Goal: Information Seeking & Learning: Understand process/instructions

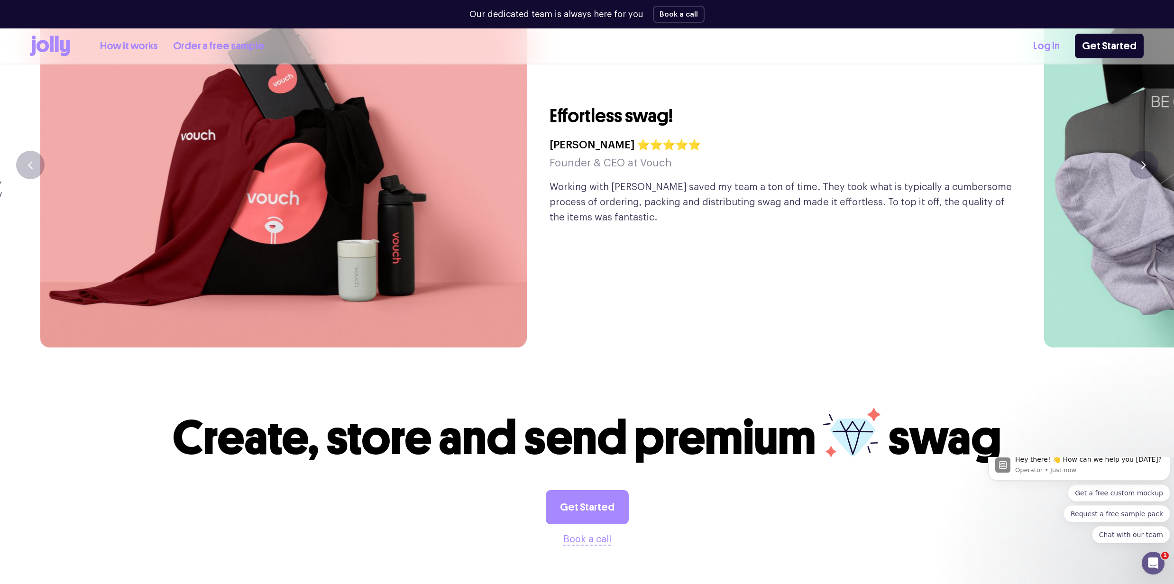
scroll to position [2452, 0]
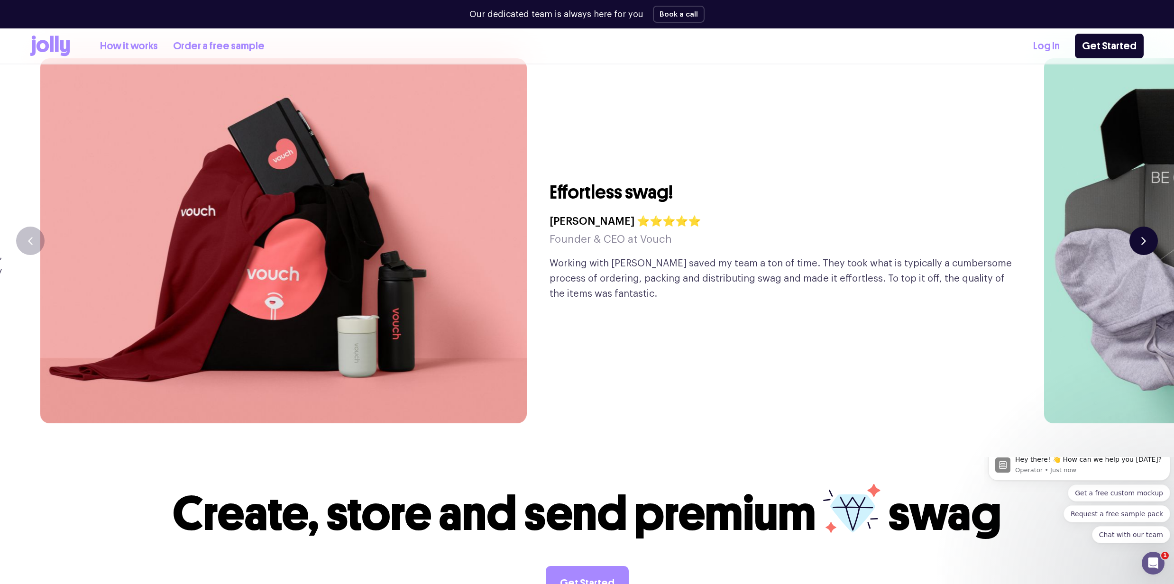
click at [440, 219] on button "button" at bounding box center [1144, 241] width 28 height 28
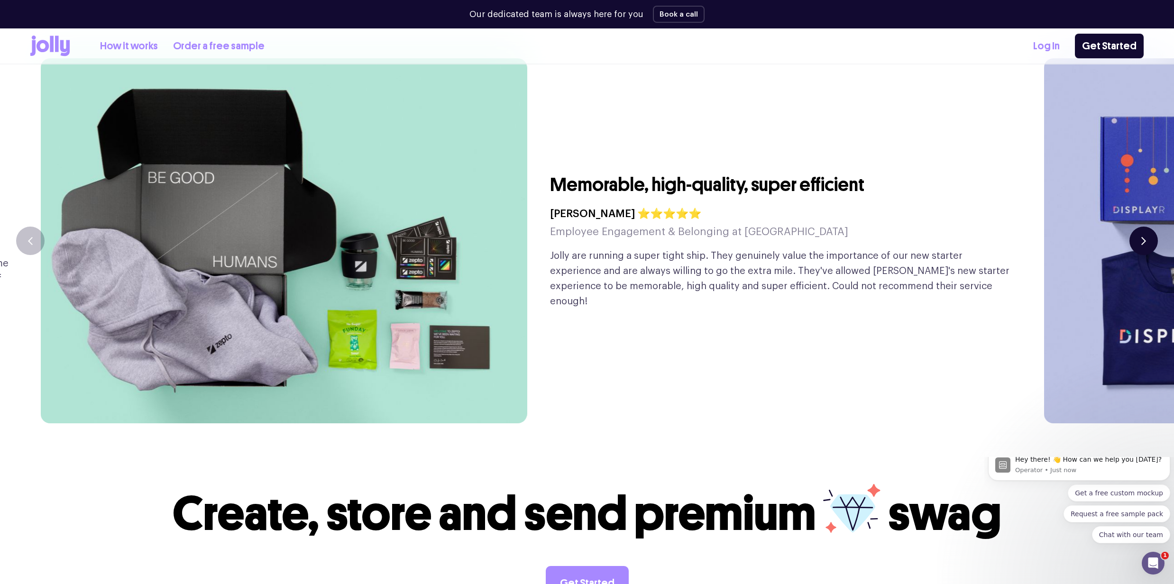
click at [440, 219] on button "button" at bounding box center [1144, 241] width 28 height 28
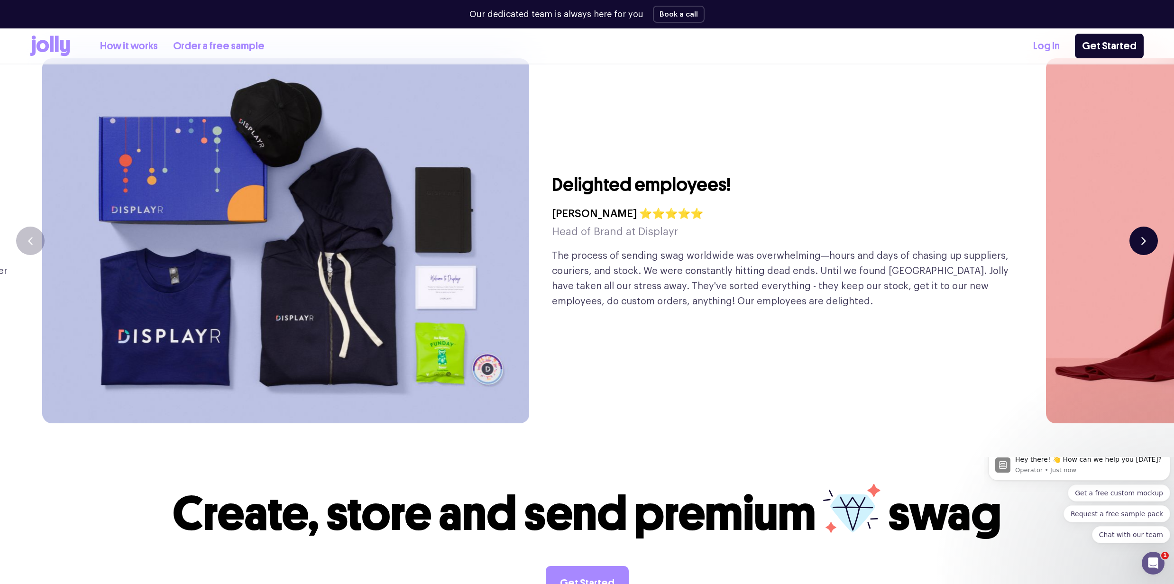
click at [440, 219] on button "button" at bounding box center [1144, 241] width 28 height 28
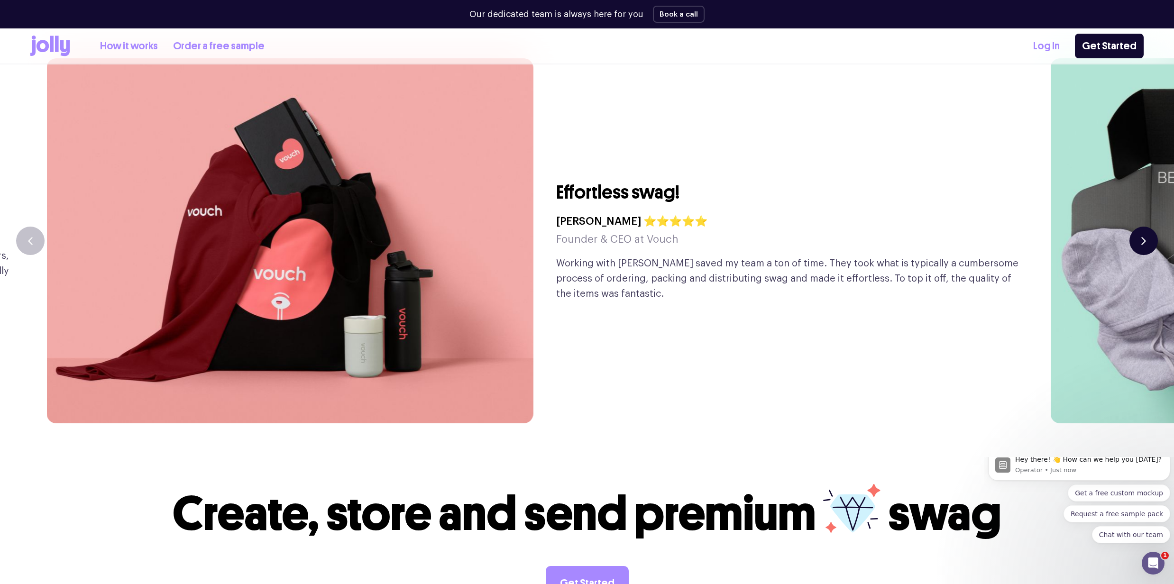
click at [440, 219] on button "button" at bounding box center [1144, 241] width 28 height 28
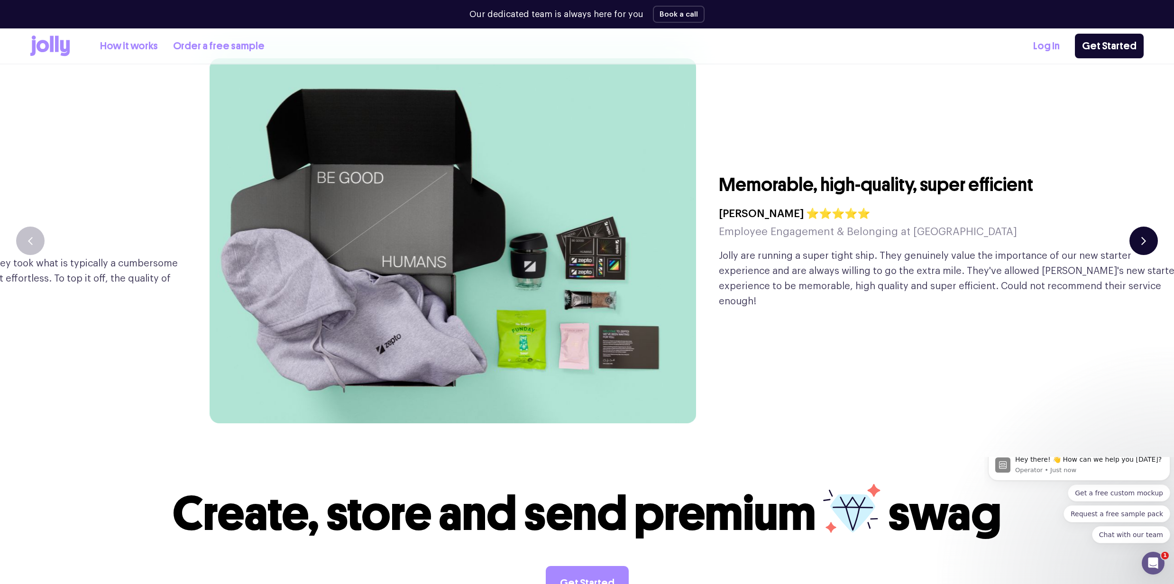
click at [440, 219] on button "button" at bounding box center [1144, 241] width 28 height 28
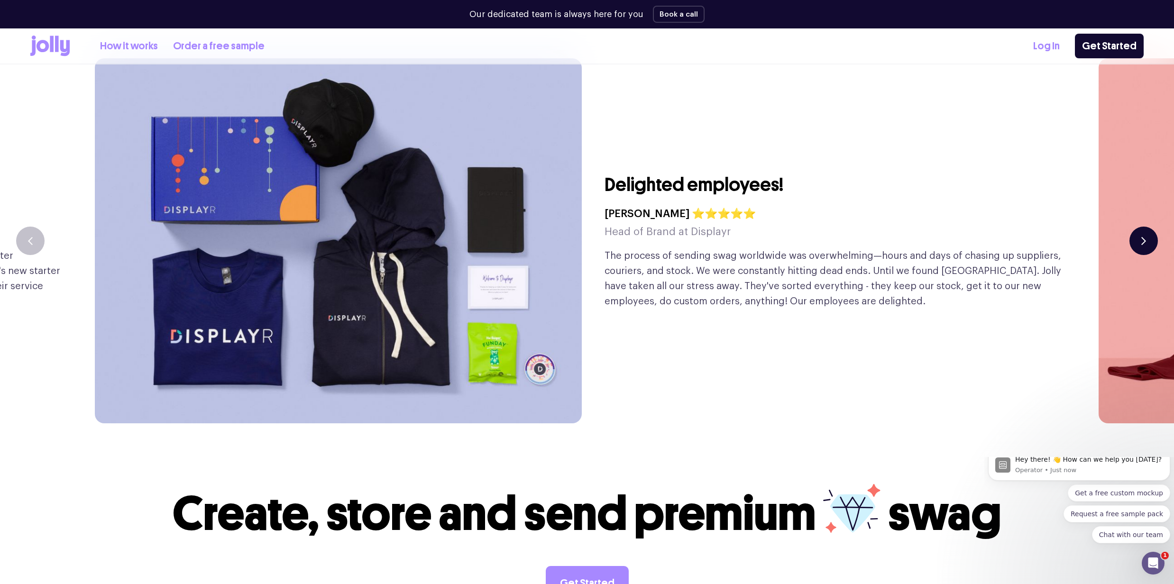
click at [440, 219] on button "button" at bounding box center [1144, 241] width 28 height 28
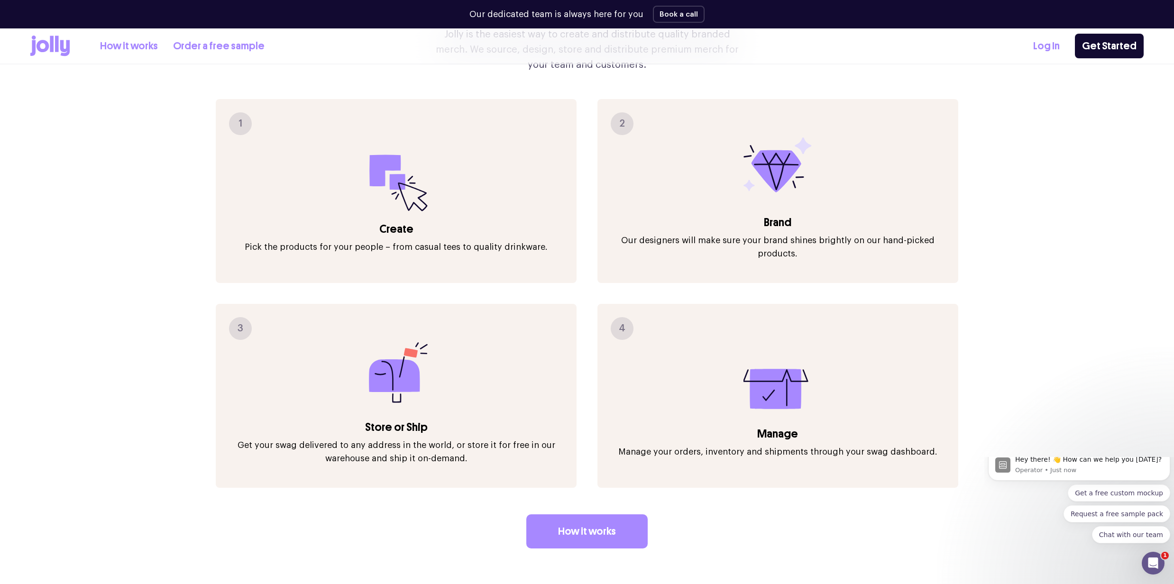
scroll to position [0, 0]
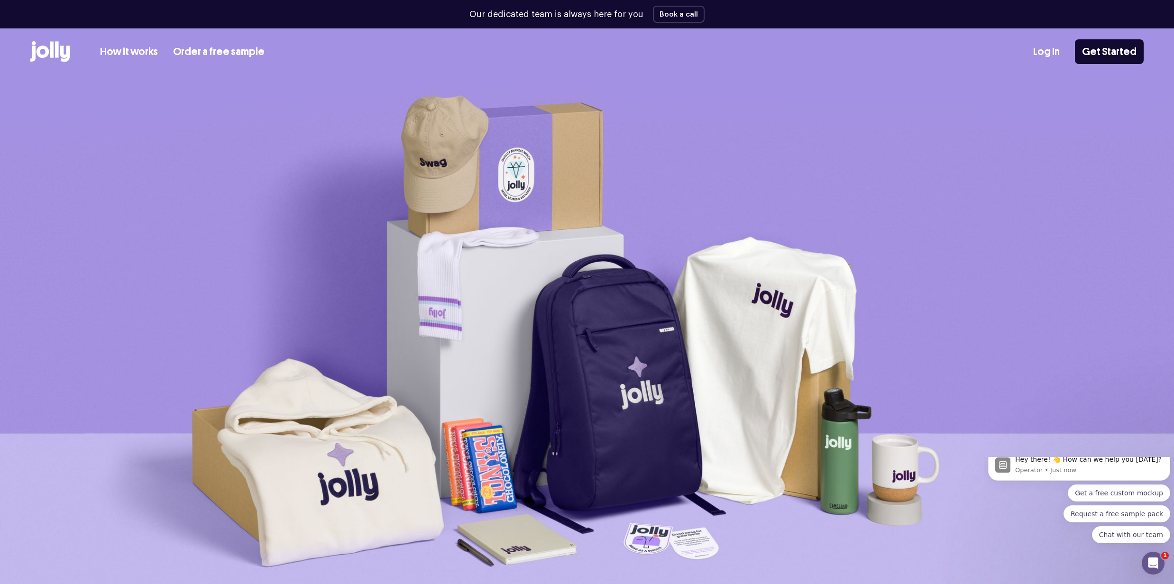
drag, startPoint x: 628, startPoint y: 419, endPoint x: 554, endPoint y: 129, distance: 299.5
click at [128, 50] on link "How it works" at bounding box center [129, 52] width 58 height 16
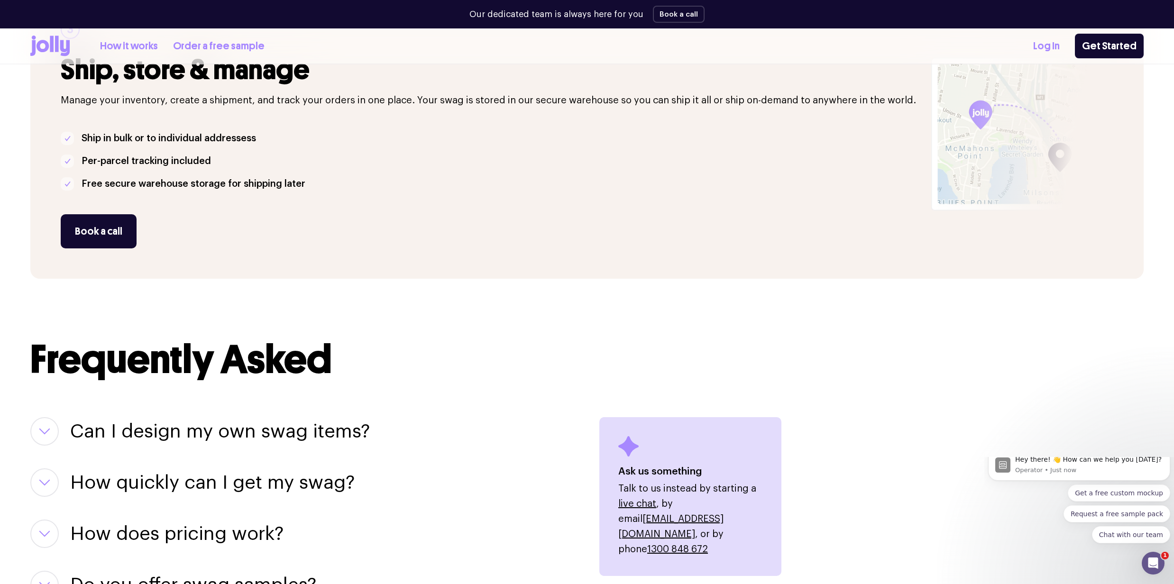
scroll to position [1006, 0]
